Goal: Check status: Check status

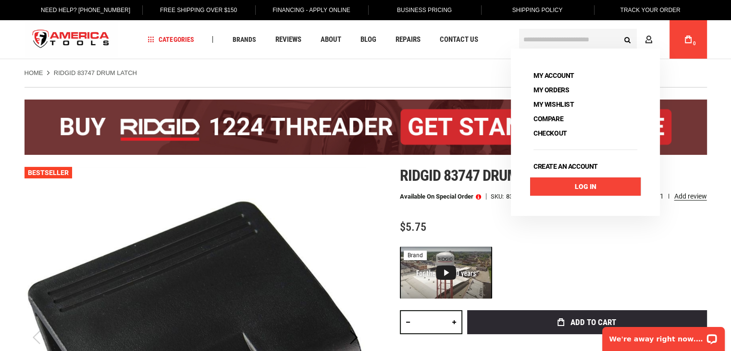
click at [583, 185] on link "Log In" at bounding box center [585, 186] width 111 height 18
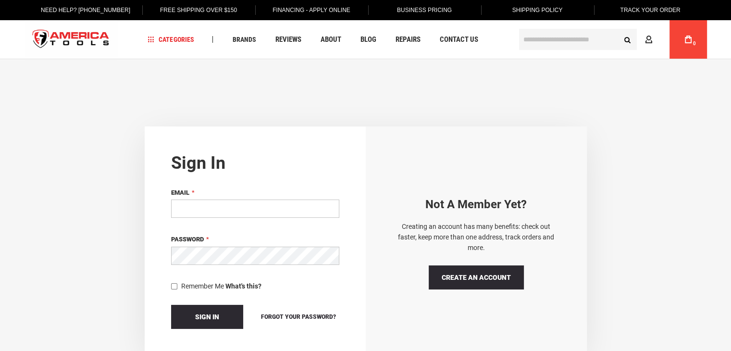
click at [200, 212] on input "Email" at bounding box center [255, 209] width 168 height 18
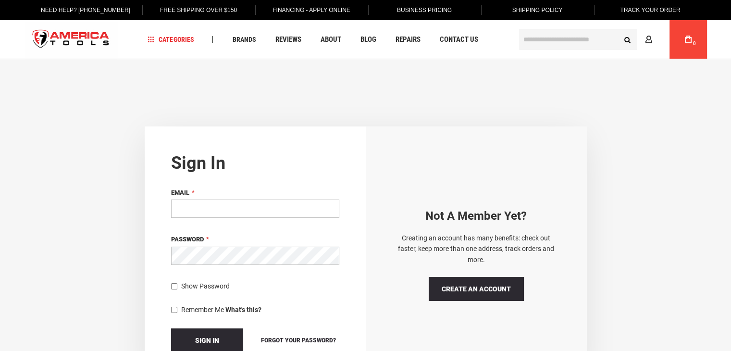
type input "**********"
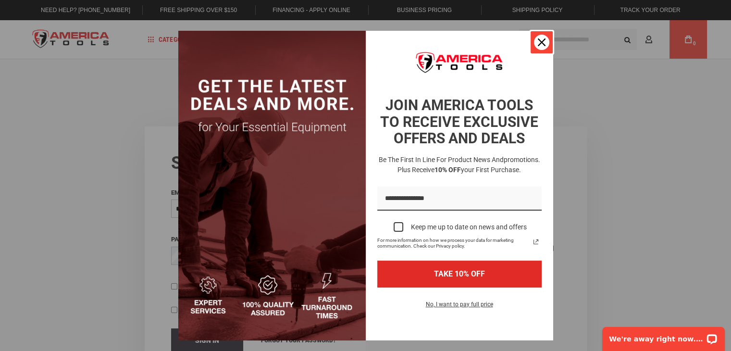
click at [534, 41] on div "Close" at bounding box center [541, 42] width 15 height 15
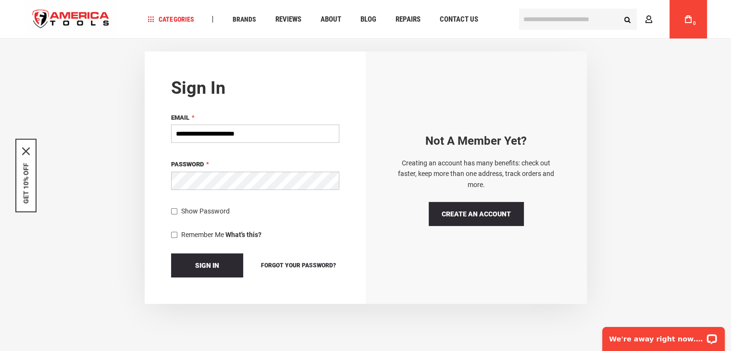
scroll to position [96, 0]
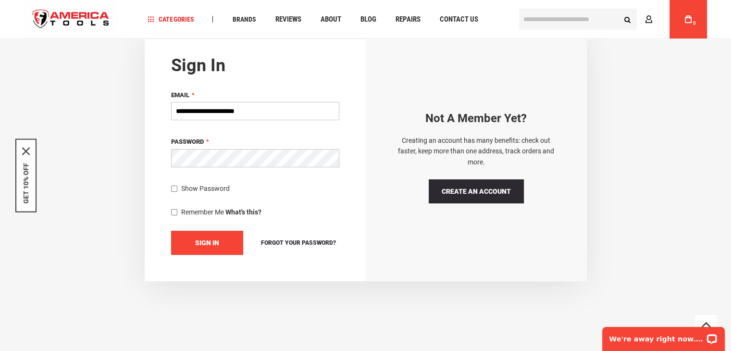
click at [218, 245] on span "Sign In" at bounding box center [207, 243] width 24 height 8
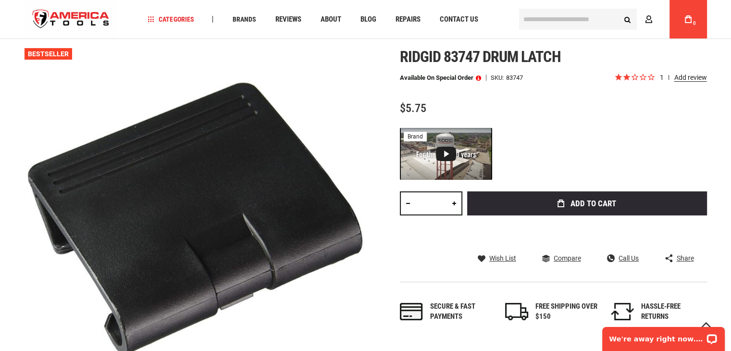
scroll to position [48, 0]
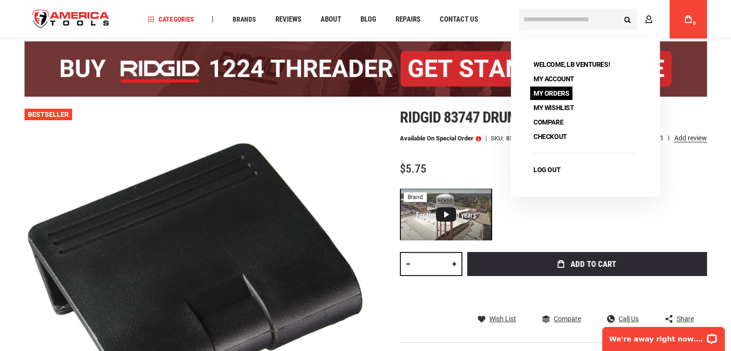
click at [558, 91] on link "My Orders" at bounding box center [551, 93] width 42 height 13
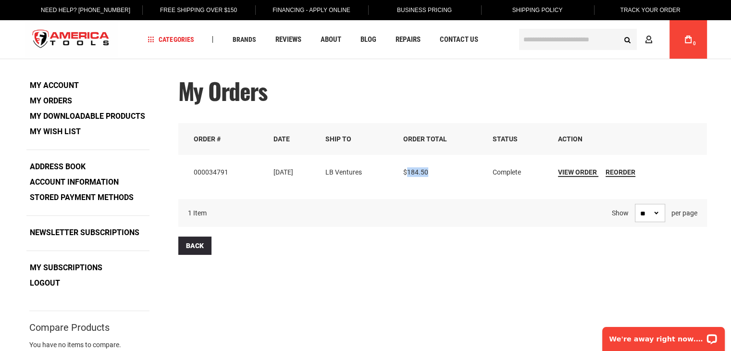
drag, startPoint x: 451, startPoint y: 172, endPoint x: 412, endPoint y: 177, distance: 40.2
click at [412, 177] on td "$184.50" at bounding box center [441, 172] width 89 height 35
copy span "184.50"
